Goal: Task Accomplishment & Management: Use online tool/utility

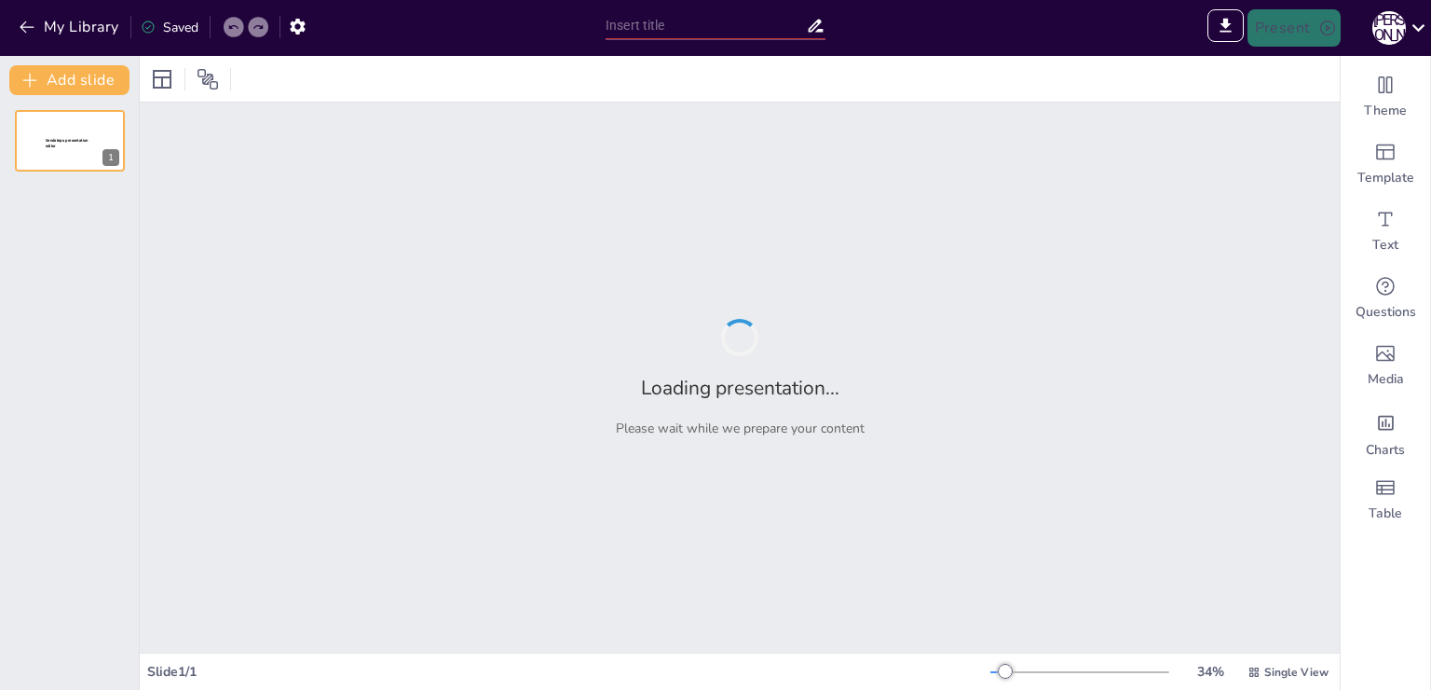
type input "[DEMOGRAPHIC_DATA] иконография [PERSON_NAME]. автор: [PERSON_NAME] 1-КРД-2"
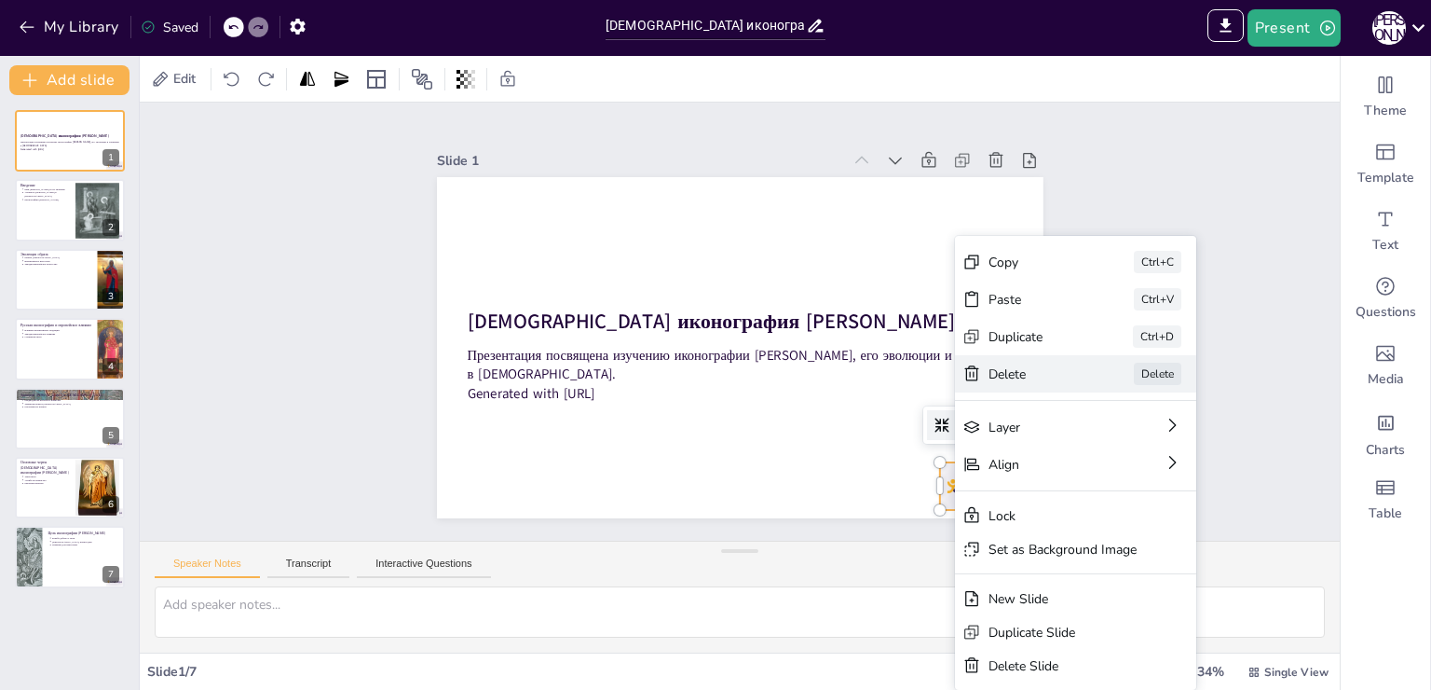
click at [1014, 362] on div "[PERSON_NAME]" at bounding box center [1075, 373] width 241 height 37
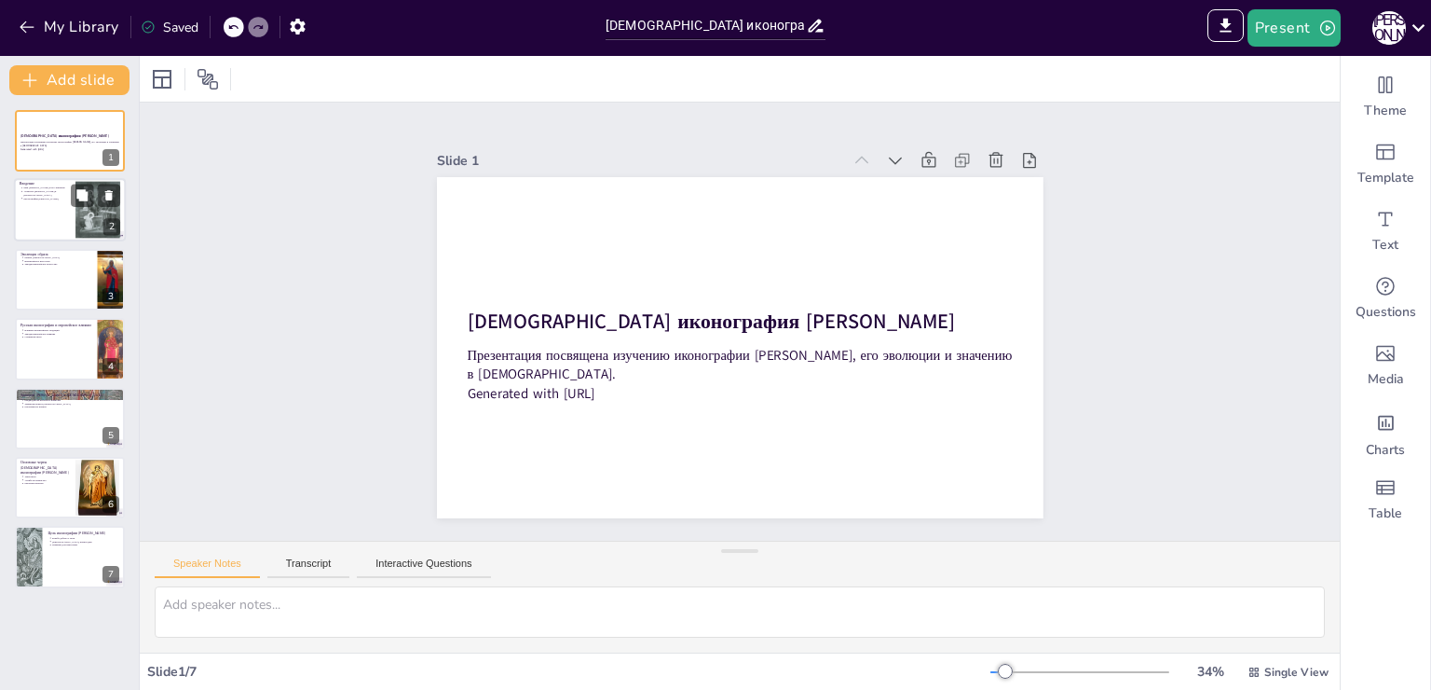
click at [61, 206] on div at bounding box center [70, 210] width 112 height 63
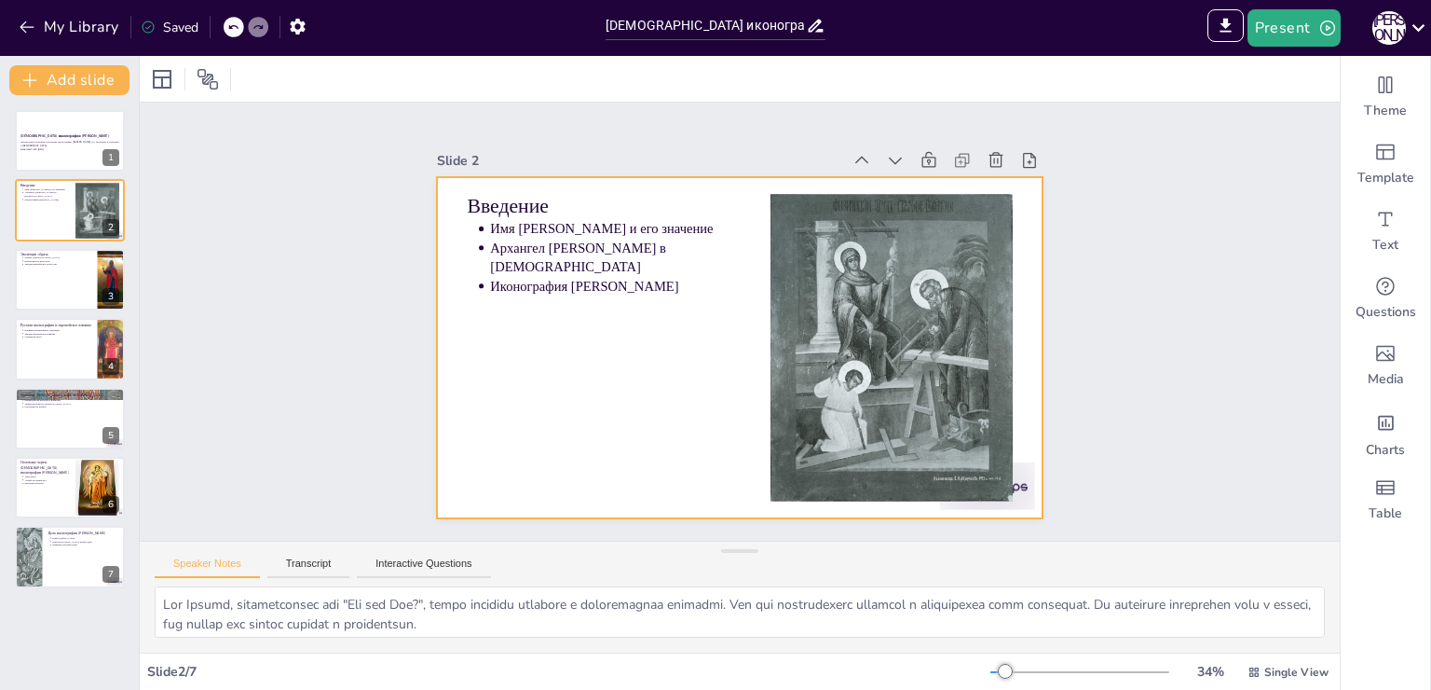
click at [1010, 474] on div at bounding box center [987, 486] width 95 height 48
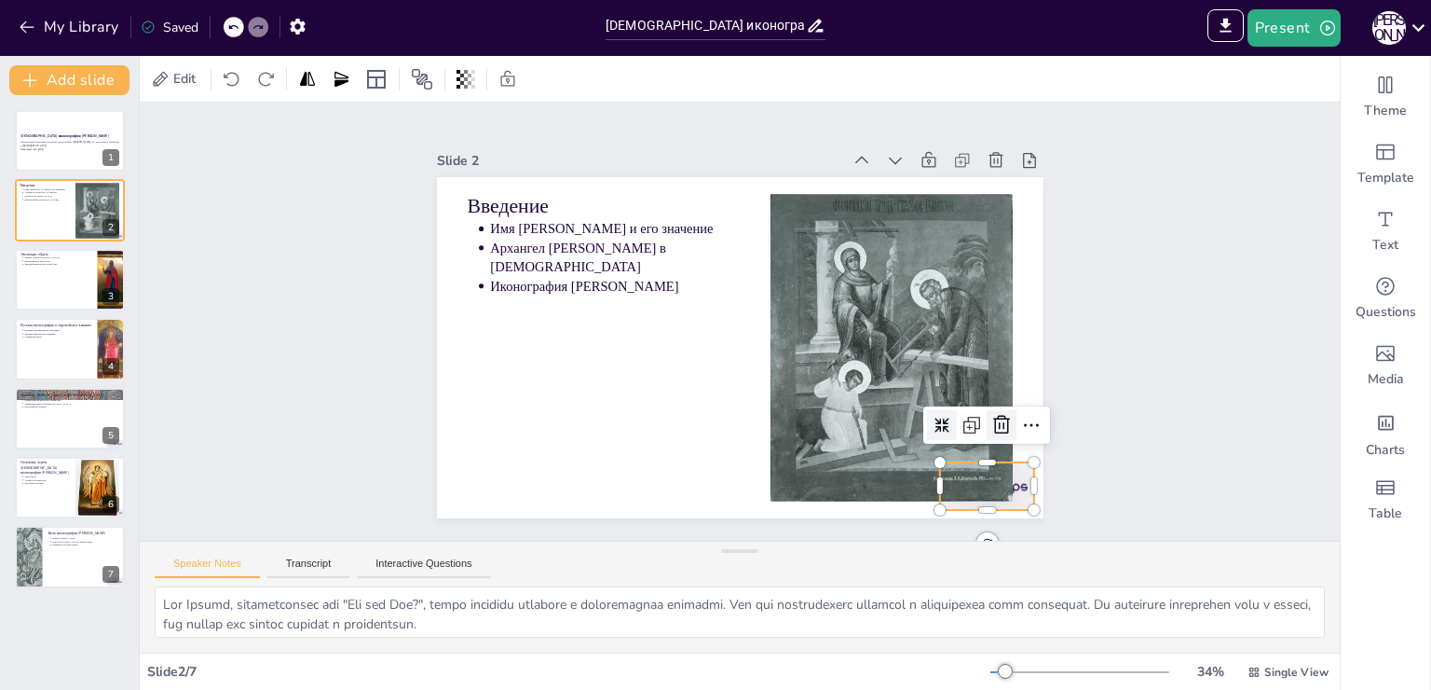
click at [991, 417] on icon at bounding box center [1002, 425] width 22 height 22
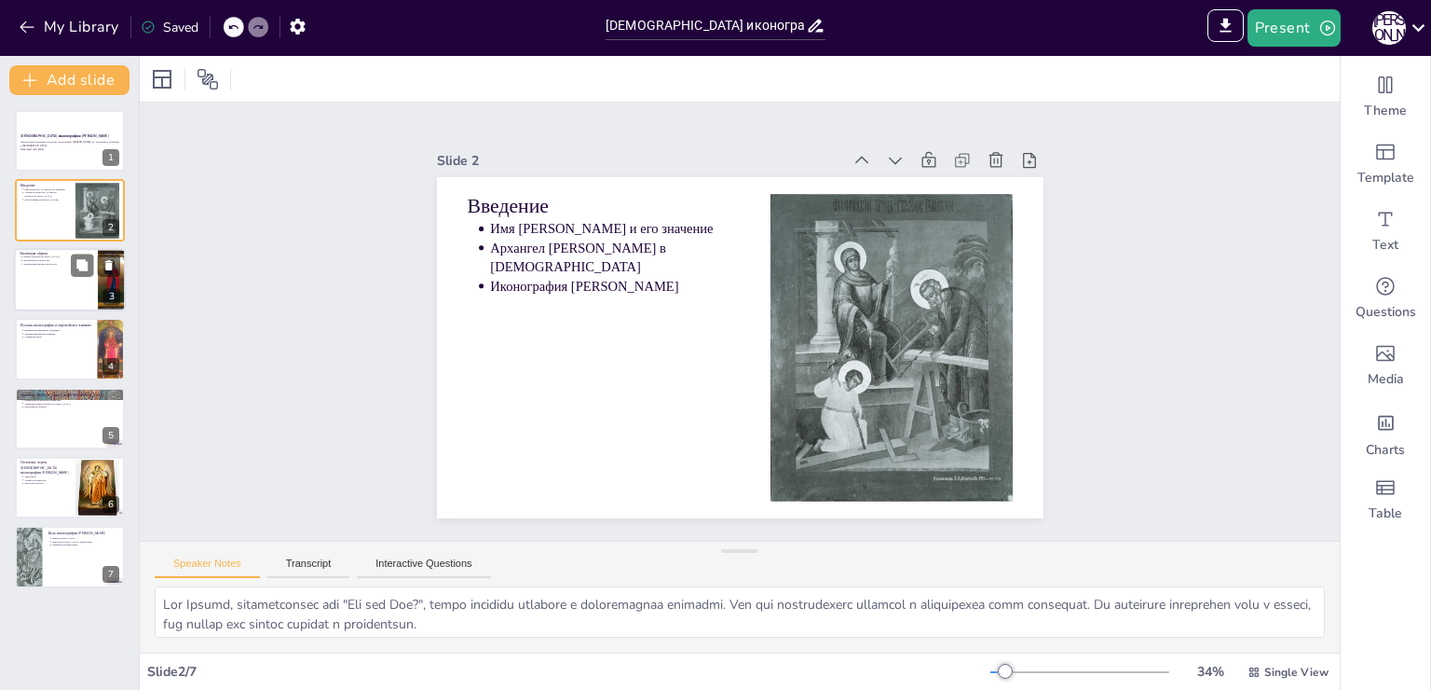
click at [72, 280] on div at bounding box center [70, 279] width 112 height 63
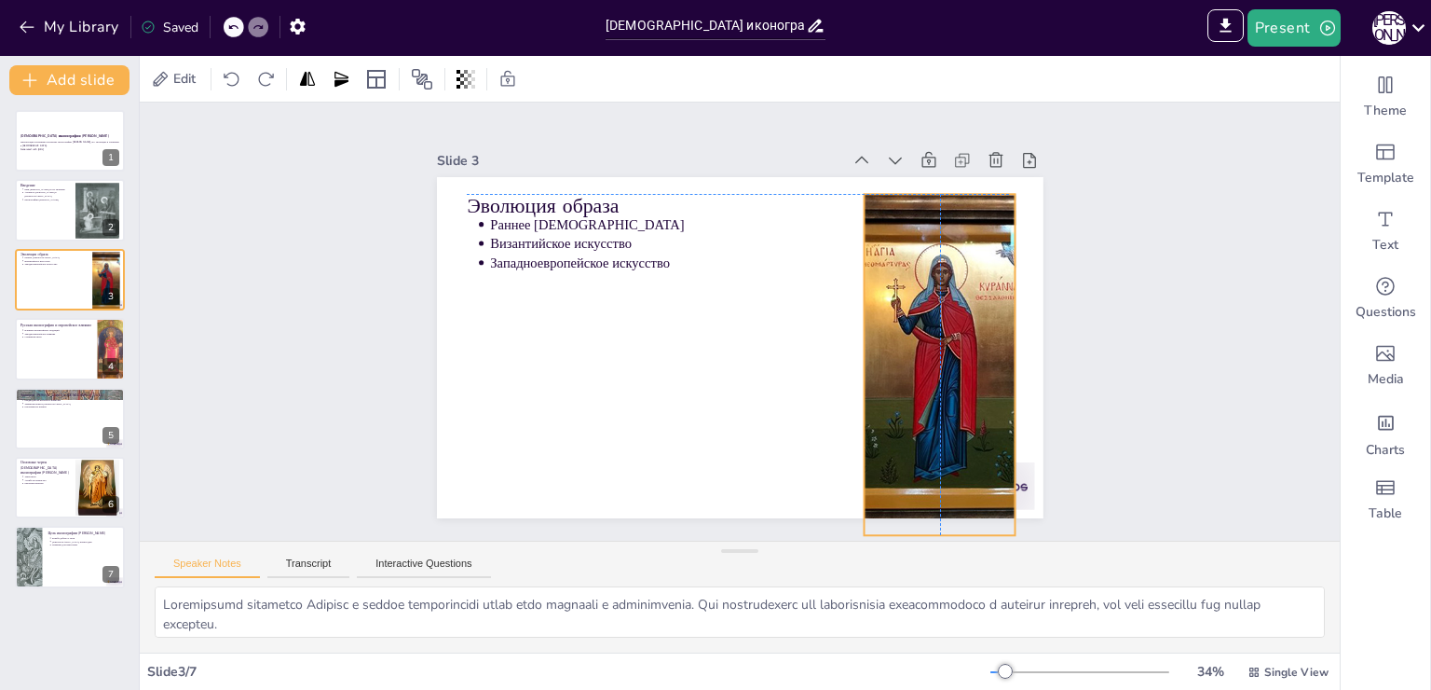
drag, startPoint x: 973, startPoint y: 278, endPoint x: 929, endPoint y: 298, distance: 48.4
click at [929, 298] on div at bounding box center [939, 364] width 273 height 341
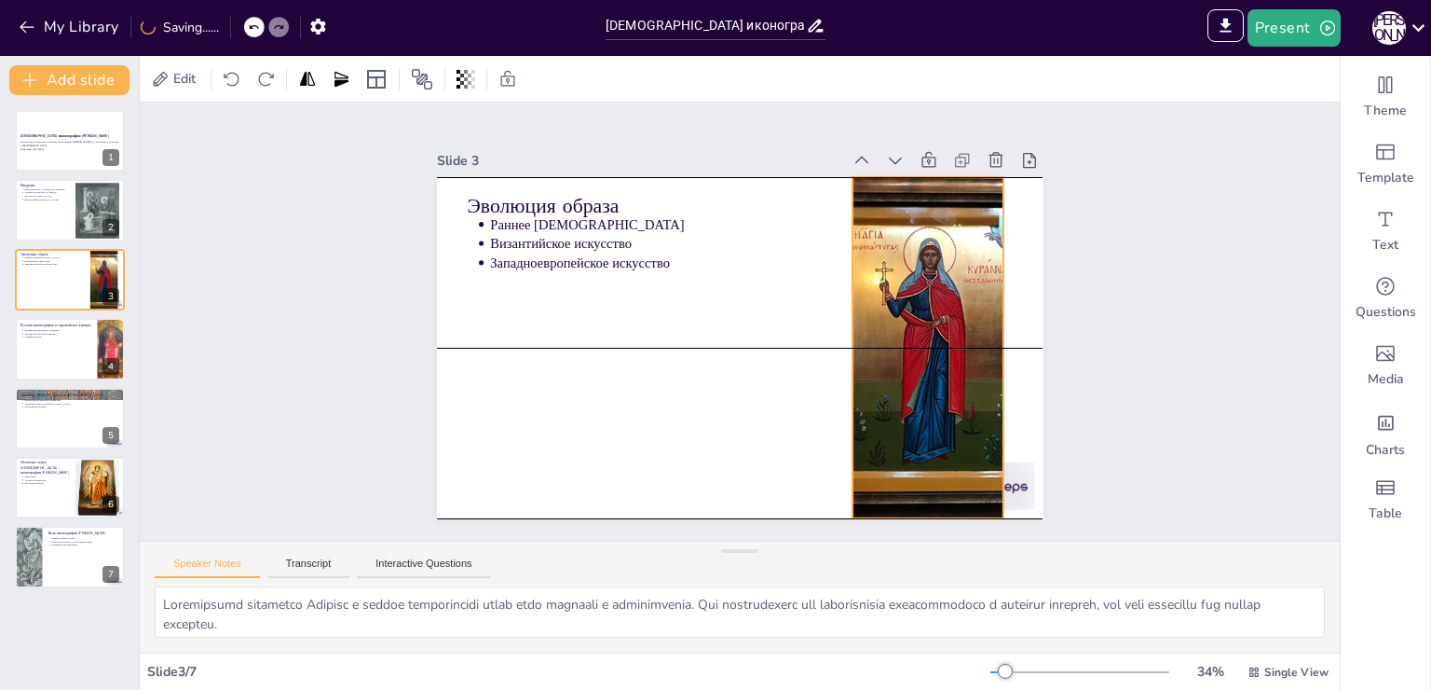
drag, startPoint x: 928, startPoint y: 298, endPoint x: 933, endPoint y: 281, distance: 17.4
click at [933, 281] on div at bounding box center [927, 347] width 273 height 341
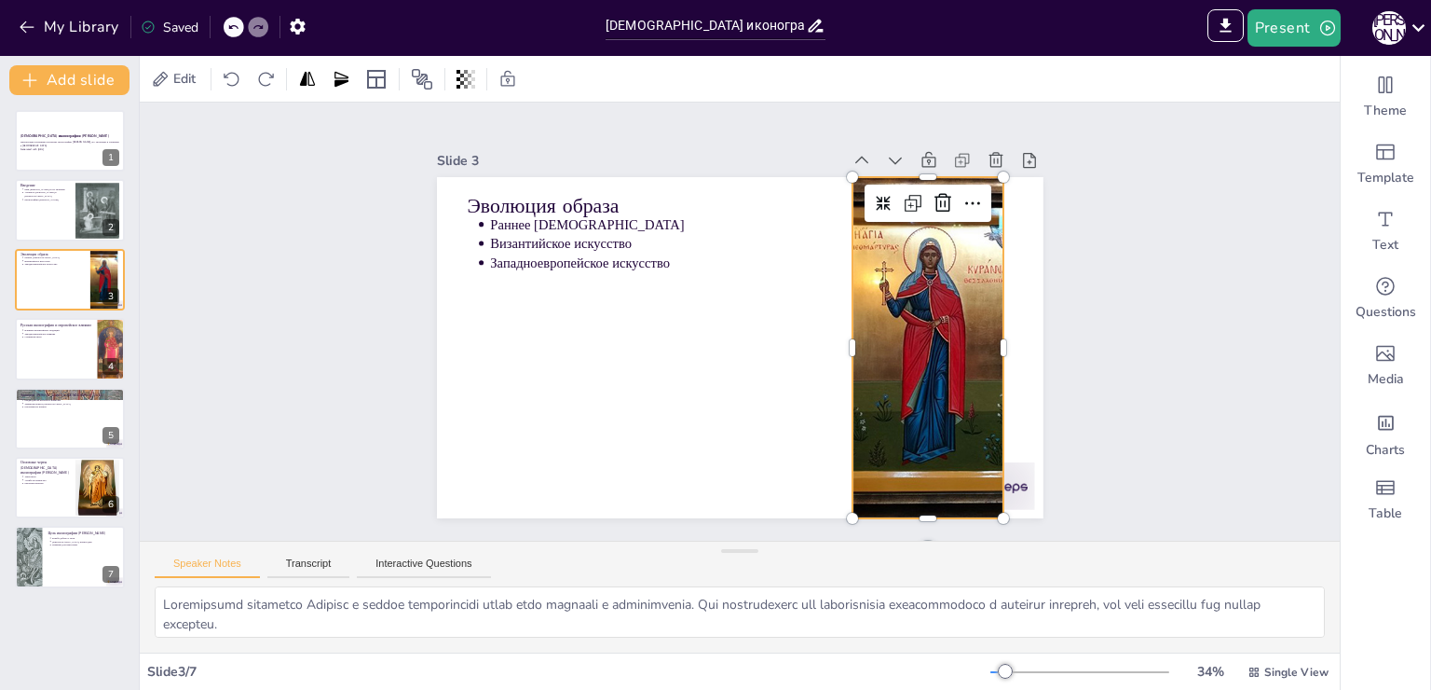
scroll to position [29, 0]
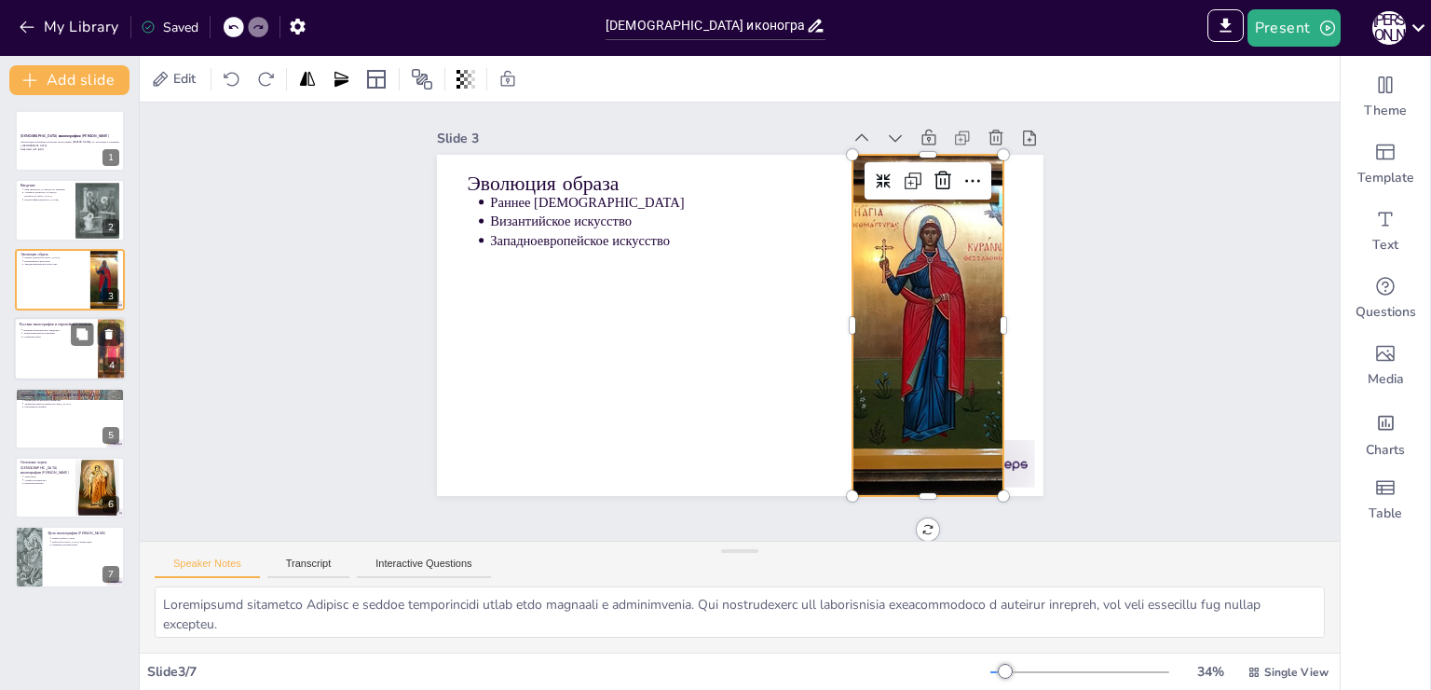
click at [41, 317] on div "Русская иконография и европейское влияние Влияние византийских традиций Западно…" at bounding box center [70, 317] width 112 height 0
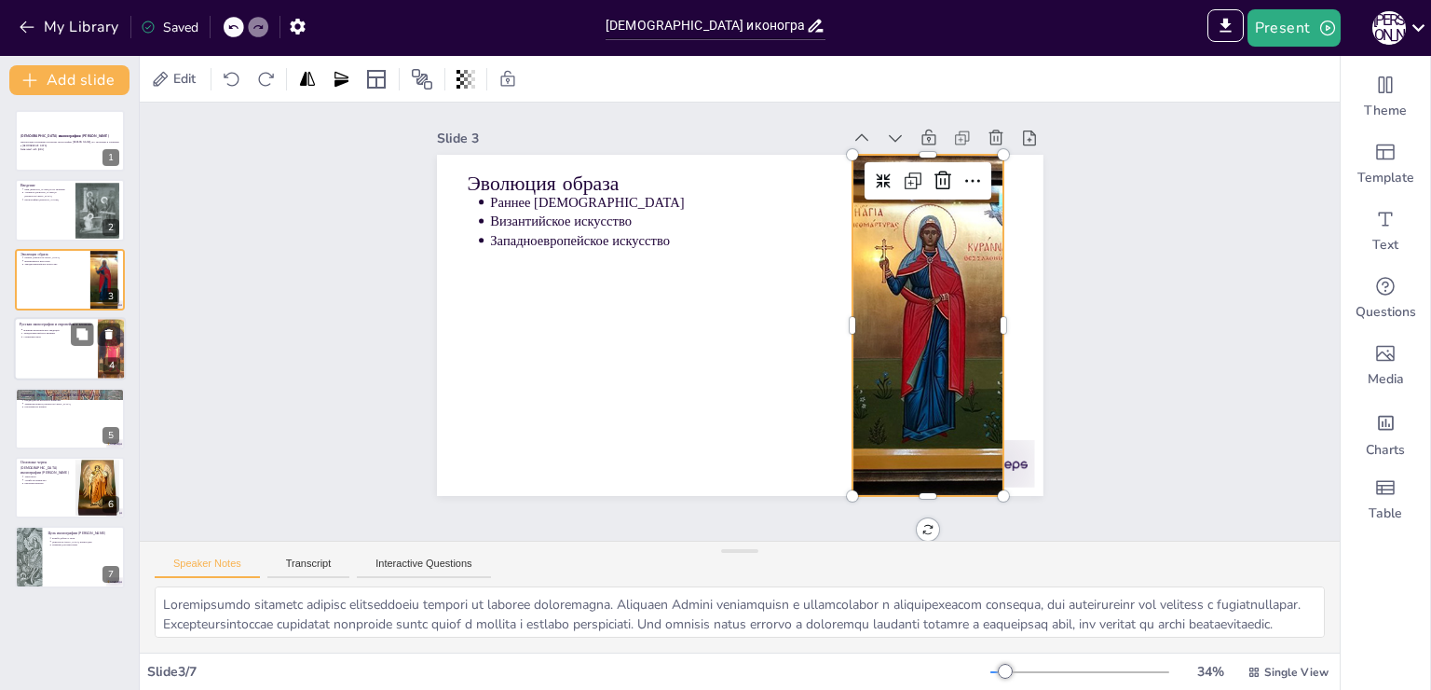
scroll to position [0, 0]
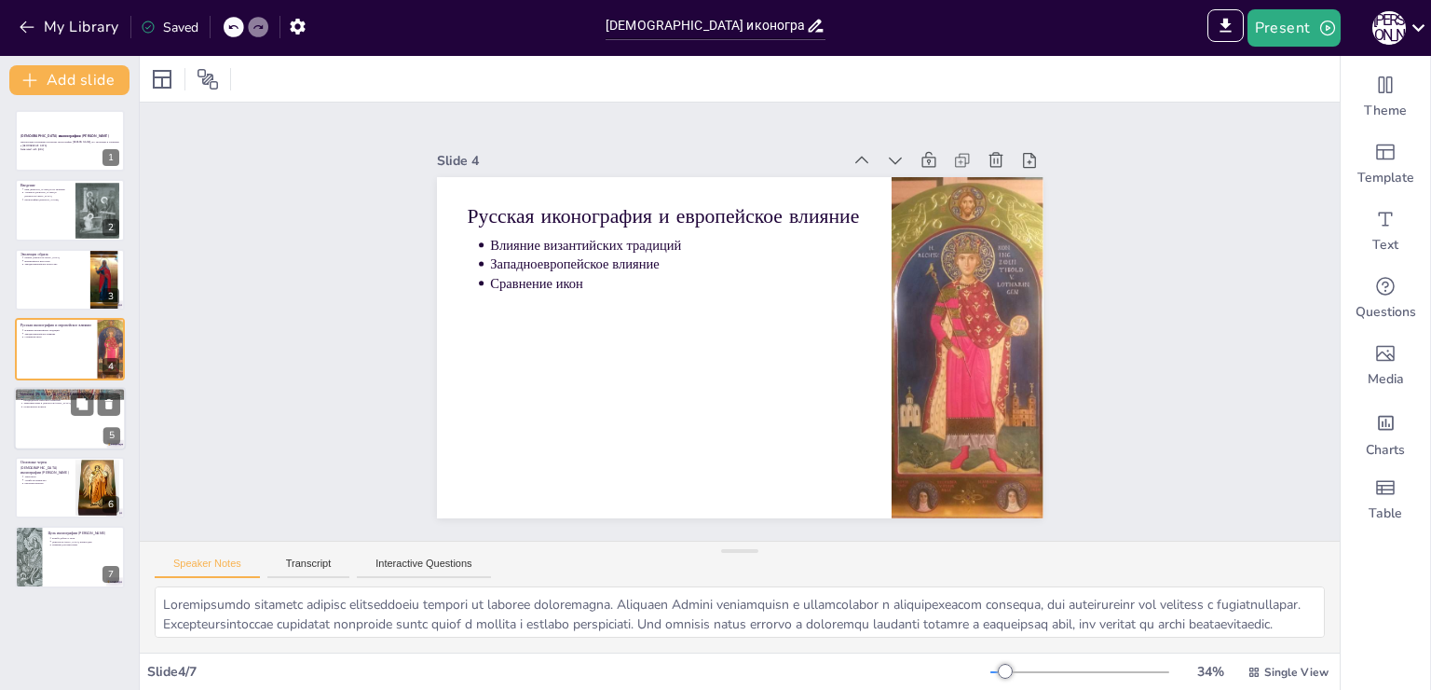
click at [93, 417] on div at bounding box center [70, 418] width 112 height 63
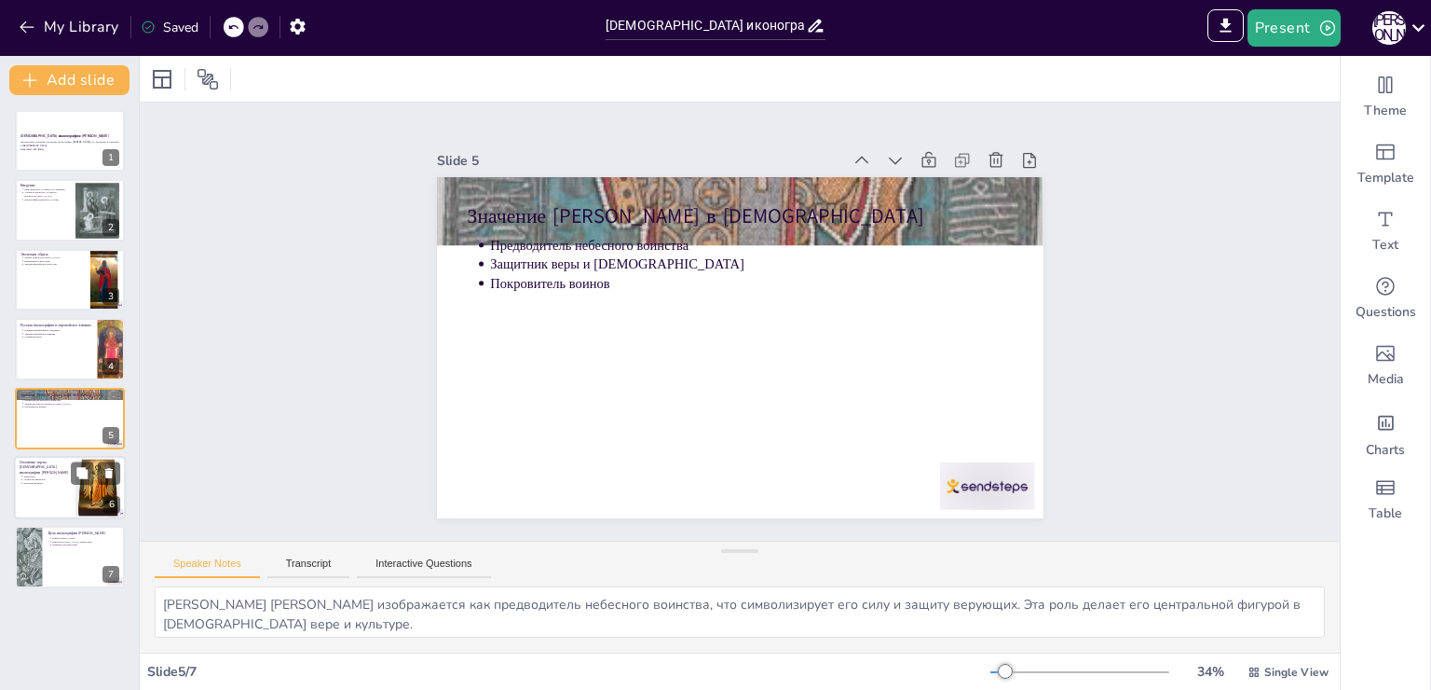
click at [96, 480] on div at bounding box center [95, 472] width 49 height 22
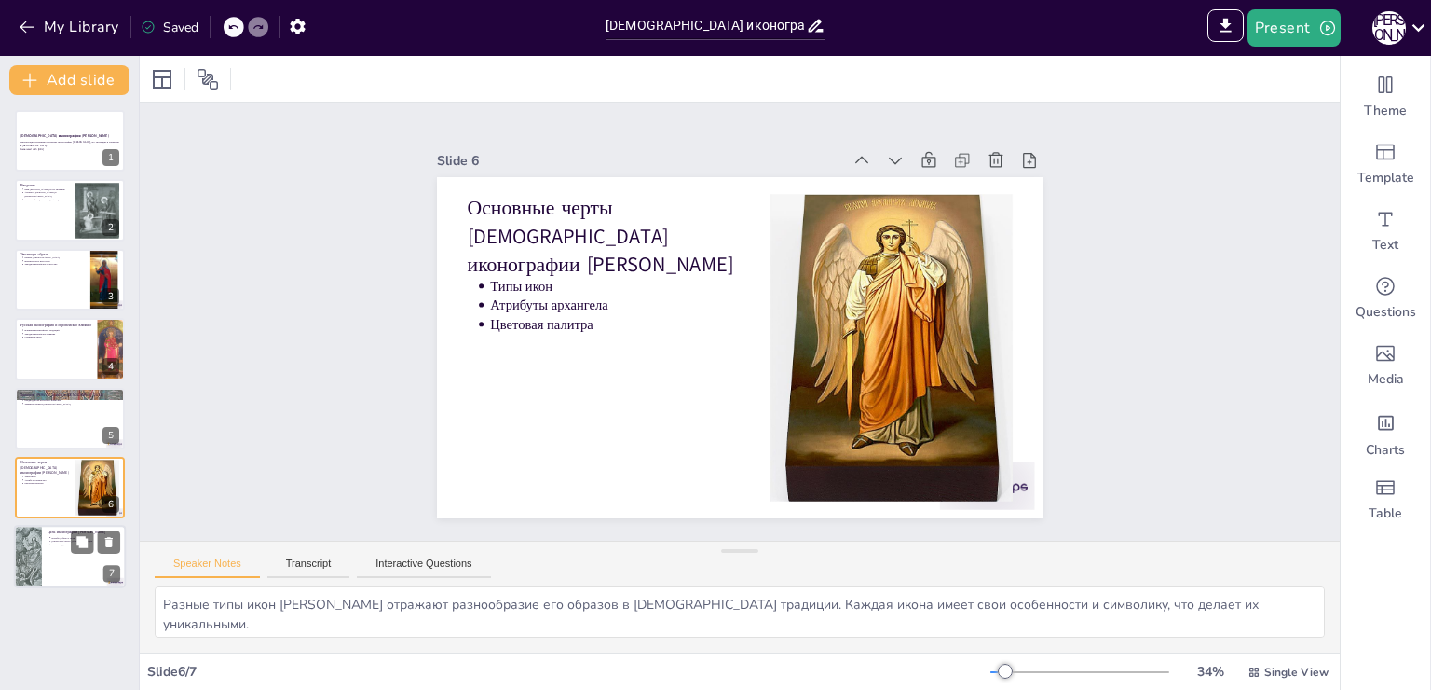
click at [45, 547] on div at bounding box center [70, 557] width 112 height 63
type textarea "Loremipsumd sitametco Adipisc elitseddoeius tempor incid ut labo, etd magnaali …"
